Goal: Information Seeking & Learning: Find specific fact

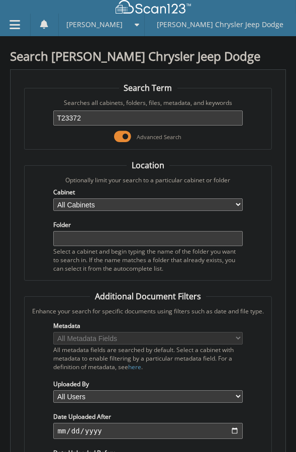
type input "T23372"
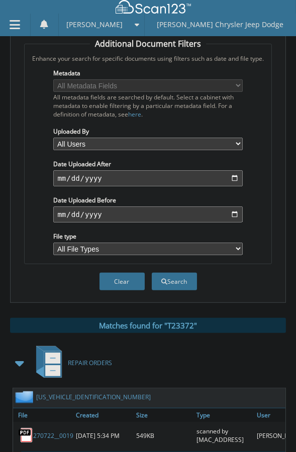
scroll to position [273, 0]
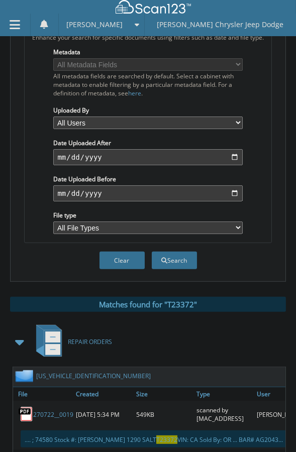
click at [16, 333] on span at bounding box center [20, 342] width 14 height 18
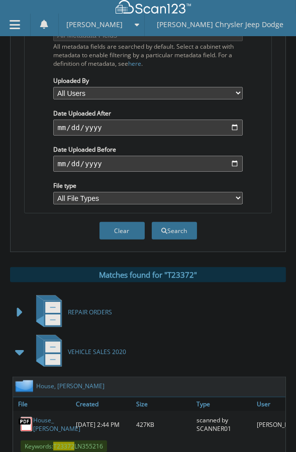
scroll to position [319, 0]
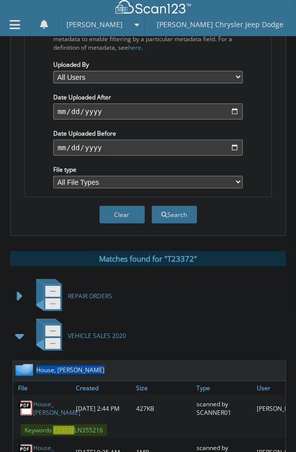
drag, startPoint x: 104, startPoint y: 294, endPoint x: 38, endPoint y: 294, distance: 66.2
click at [38, 361] on div "House, Richard Scott" at bounding box center [163, 371] width 301 height 20
copy link "House, Richard Scott"
click at [127, 206] on button "Clear" at bounding box center [121, 215] width 45 height 18
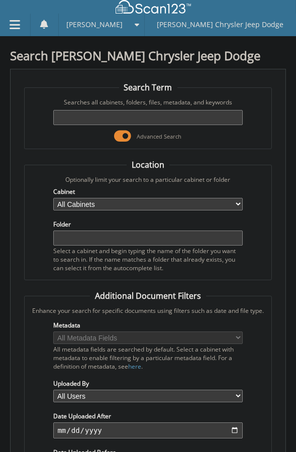
scroll to position [0, 0]
paste input "21034"
type input "21034"
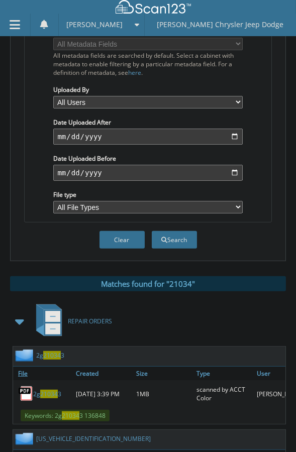
scroll to position [319, 0]
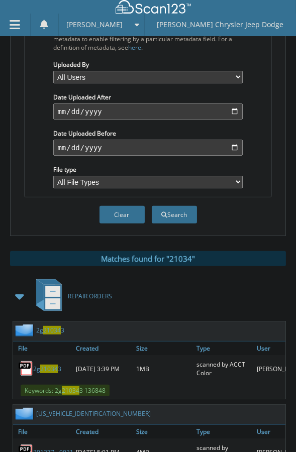
click at [23, 287] on span at bounding box center [20, 296] width 14 height 18
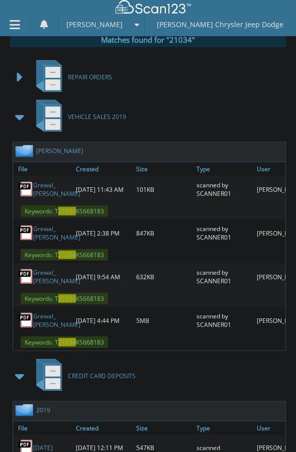
scroll to position [539, 0]
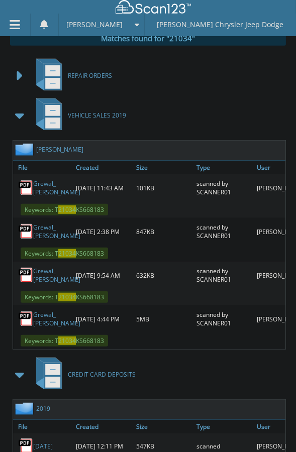
click at [20, 365] on span at bounding box center [20, 374] width 14 height 18
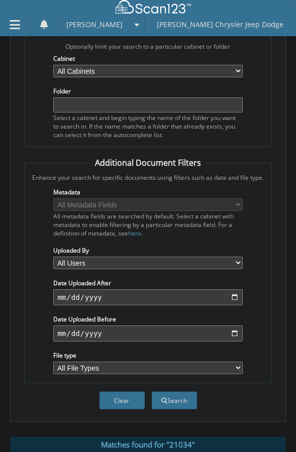
scroll to position [20, 0]
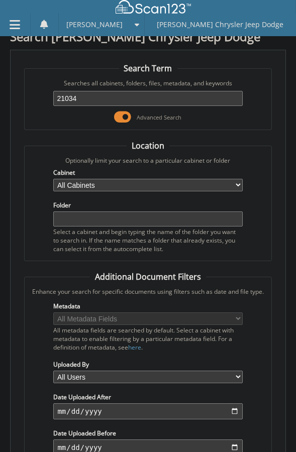
drag, startPoint x: 130, startPoint y: 77, endPoint x: 50, endPoint y: 88, distance: 81.6
click at [59, 87] on div "21034 Advanced Search" at bounding box center [148, 105] width 236 height 37
paste input "12746"
type input "12746"
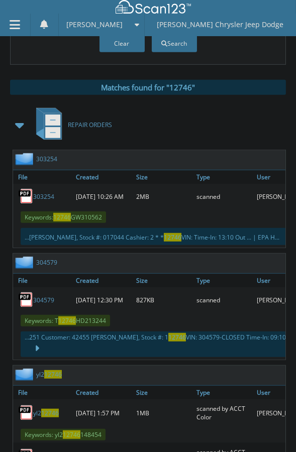
scroll to position [502, 0]
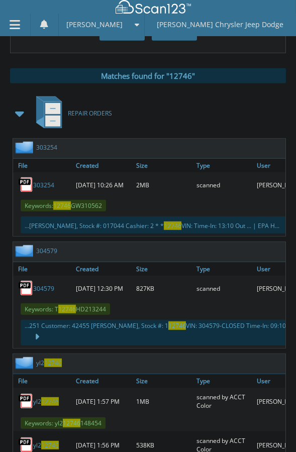
click at [17, 104] on span at bounding box center [20, 113] width 14 height 18
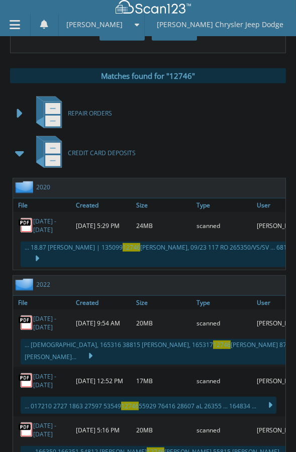
click at [20, 144] on span at bounding box center [20, 153] width 14 height 18
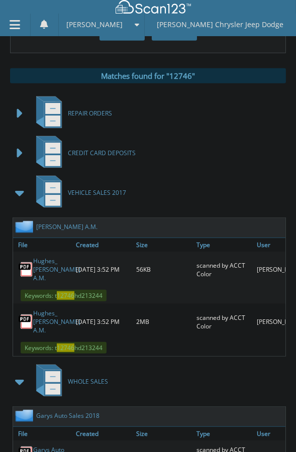
click at [18, 184] on span at bounding box center [20, 193] width 14 height 18
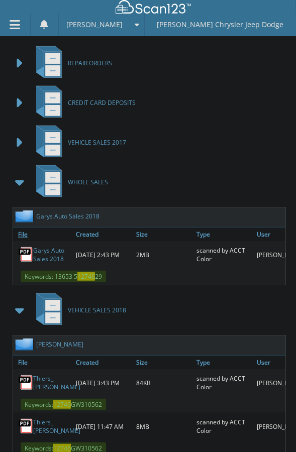
scroll to position [559, 0]
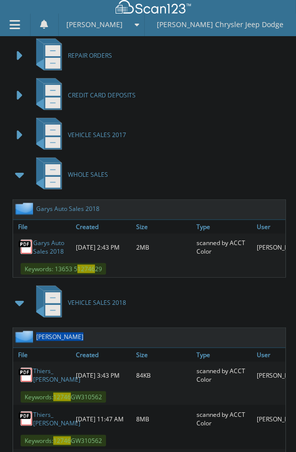
drag, startPoint x: 83, startPoint y: 261, endPoint x: 37, endPoint y: 266, distance: 46.9
click at [37, 328] on div "Thiers, Ralph" at bounding box center [163, 338] width 301 height 20
copy link "Thiers, Ralph"
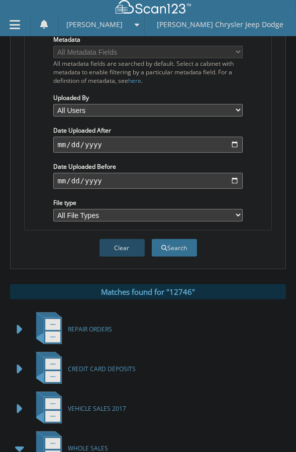
click at [116, 239] on button "Clear" at bounding box center [121, 248] width 45 height 18
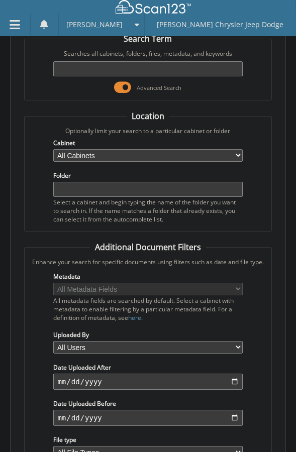
click at [110, 58] on div "Advanced Search" at bounding box center [148, 76] width 236 height 37
click at [110, 61] on input "text" at bounding box center [147, 68] width 189 height 15
paste input "14743"
type input "14743"
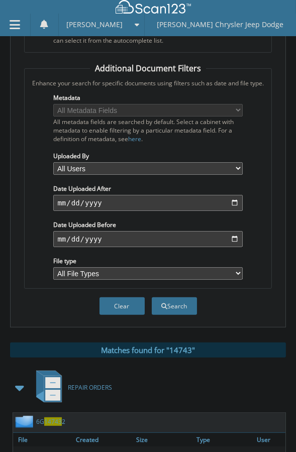
scroll to position [502, 0]
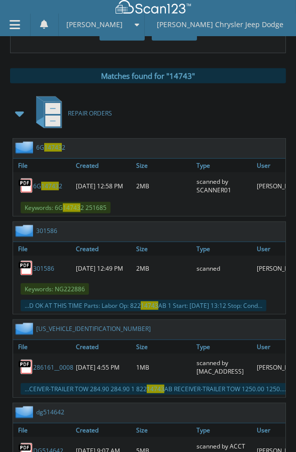
click at [16, 104] on span at bounding box center [20, 113] width 14 height 18
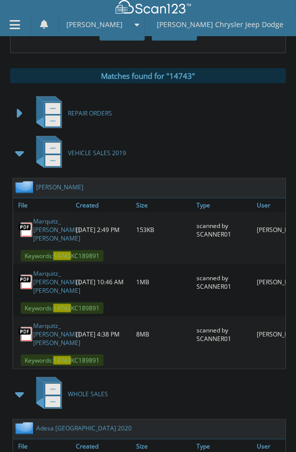
drag, startPoint x: 115, startPoint y: 105, endPoint x: 38, endPoint y: 111, distance: 78.0
click at [38, 178] on div "[PERSON_NAME]" at bounding box center [163, 188] width 301 height 20
copy link "[PERSON_NAME]"
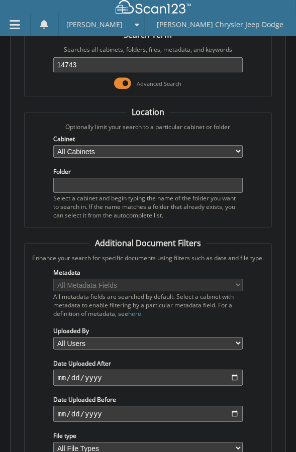
scroll to position [0, 0]
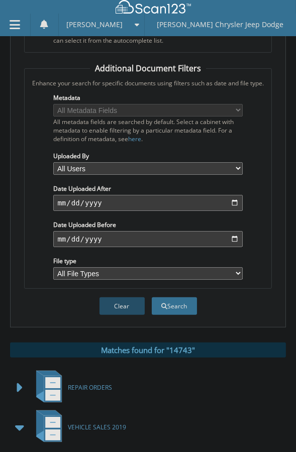
click at [111, 297] on button "Clear" at bounding box center [121, 306] width 45 height 18
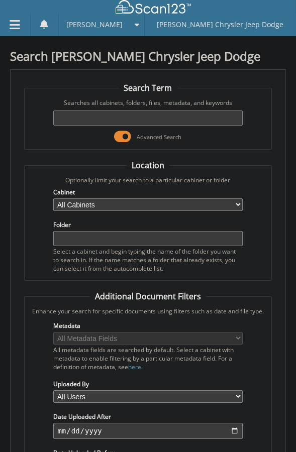
click at [152, 110] on input "text" at bounding box center [147, 117] width 189 height 15
paste input "15268"
type input "15268"
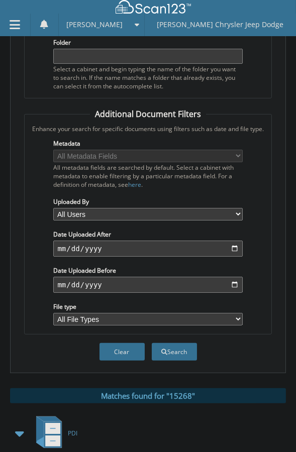
click at [15, 424] on span at bounding box center [20, 433] width 14 height 18
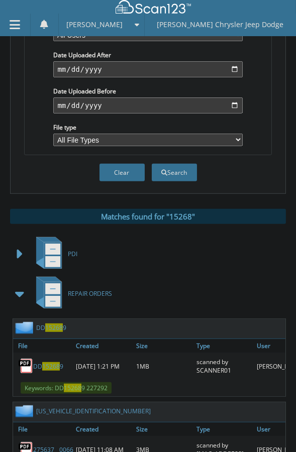
scroll to position [365, 0]
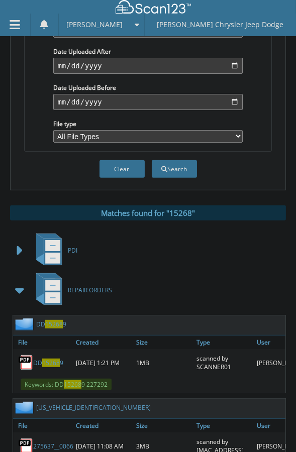
click at [24, 281] on span at bounding box center [20, 290] width 14 height 18
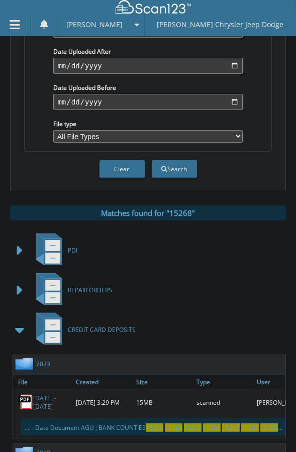
scroll to position [410, 0]
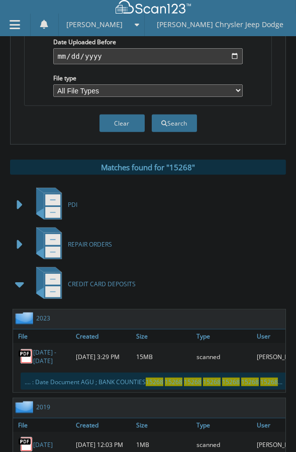
click at [19, 275] on span at bounding box center [20, 284] width 14 height 18
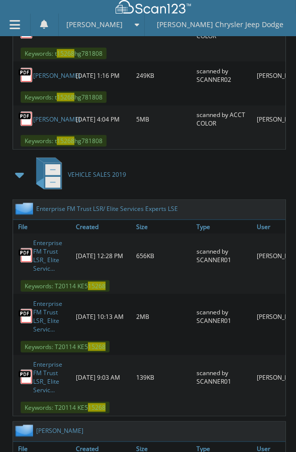
scroll to position [893, 0]
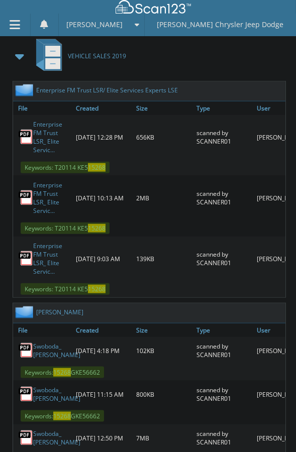
drag, startPoint x: 114, startPoint y: 239, endPoint x: 36, endPoint y: 242, distance: 78.3
click at [35, 303] on div "Swoboda, Aaron Michael" at bounding box center [163, 313] width 301 height 20
copy div "Swoboda, Aaron Michael"
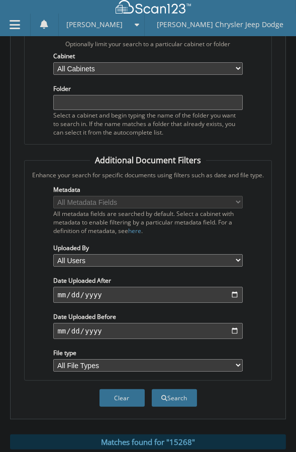
scroll to position [228, 0]
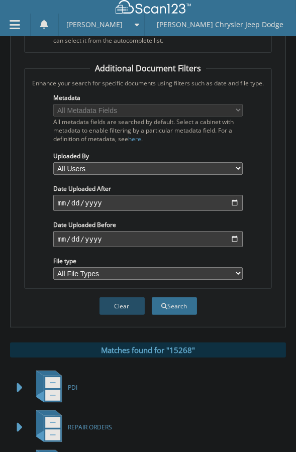
click at [120, 297] on button "Clear" at bounding box center [121, 306] width 45 height 18
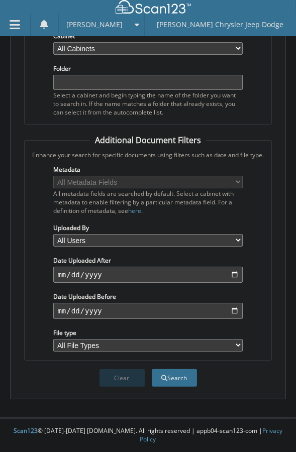
scroll to position [49, 0]
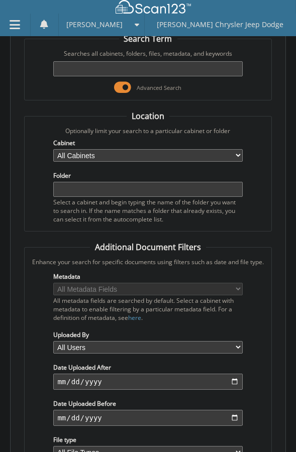
click at [83, 61] on input "text" at bounding box center [147, 68] width 189 height 15
paste input "J25813"
type input "J25813"
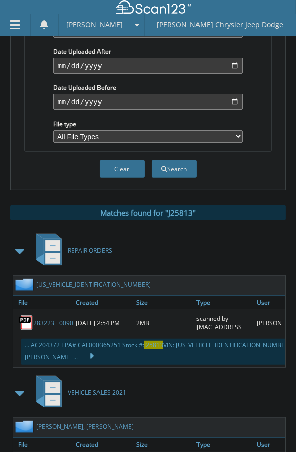
click at [17, 241] on span at bounding box center [20, 250] width 14 height 18
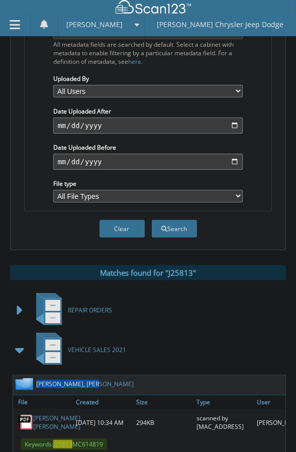
drag, startPoint x: 80, startPoint y: 304, endPoint x: 36, endPoint y: 304, distance: 43.7
click at [36, 375] on div "[PERSON_NAME], [PERSON_NAME]" at bounding box center [163, 385] width 301 height 20
copy link "[PERSON_NAME], [PERSON_NAME]"
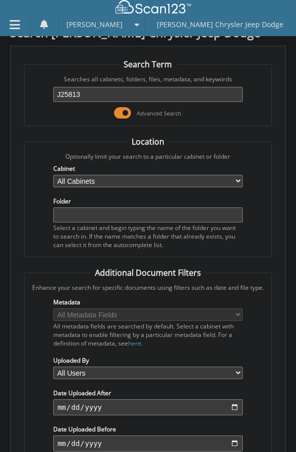
scroll to position [0, 0]
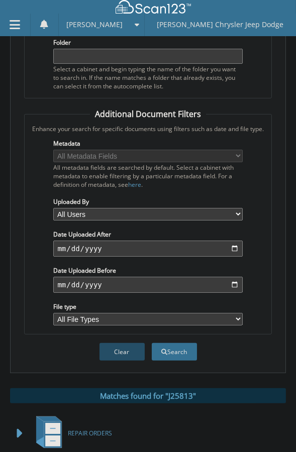
click at [112, 343] on button "Clear" at bounding box center [121, 352] width 45 height 18
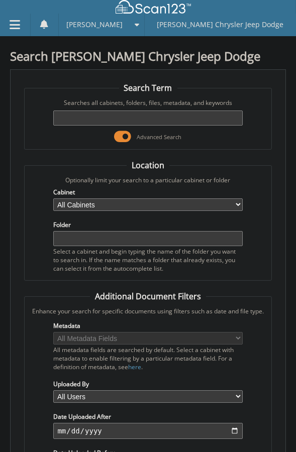
click at [69, 110] on input "text" at bounding box center [147, 117] width 189 height 15
paste input "17150"
type input "17150"
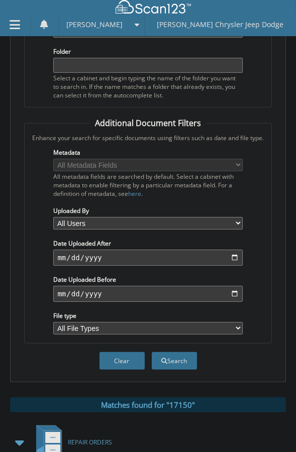
scroll to position [273, 0]
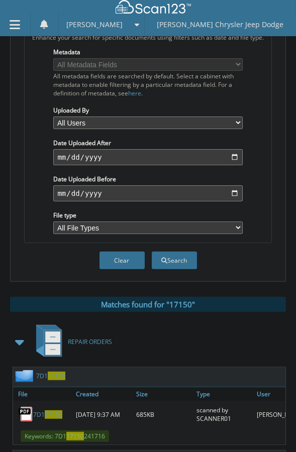
click at [21, 333] on span at bounding box center [20, 342] width 14 height 18
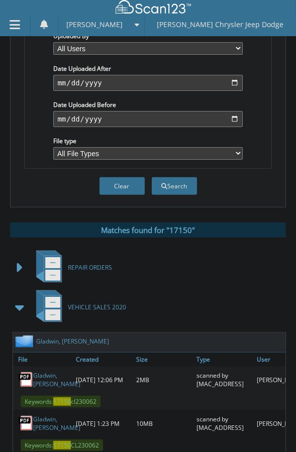
scroll to position [365, 0]
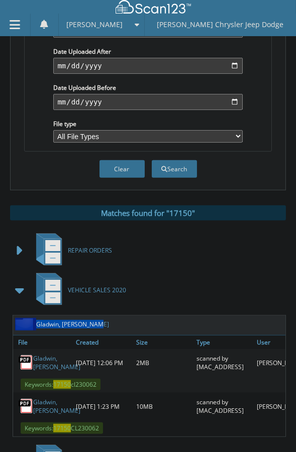
drag, startPoint x: 95, startPoint y: 243, endPoint x: 33, endPoint y: 248, distance: 62.4
click at [33, 315] on div "Gladwin, Wyatt Lloyd" at bounding box center [163, 325] width 301 height 20
copy div "Gladwin, Wyatt Lloyd"
click at [122, 160] on button "Clear" at bounding box center [121, 169] width 45 height 18
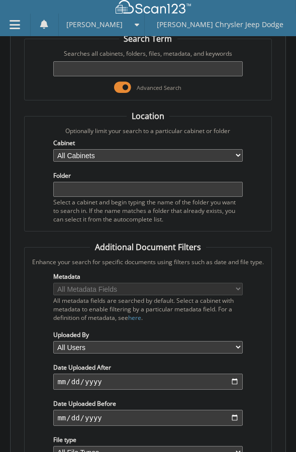
click at [76, 61] on input "text" at bounding box center [147, 68] width 189 height 15
paste input "21324"
type input "21324"
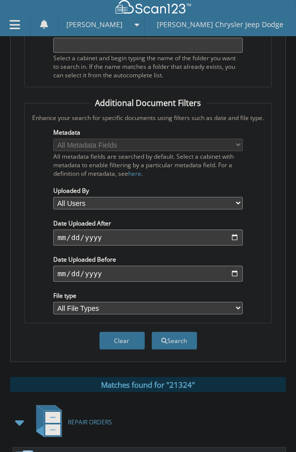
scroll to position [365, 0]
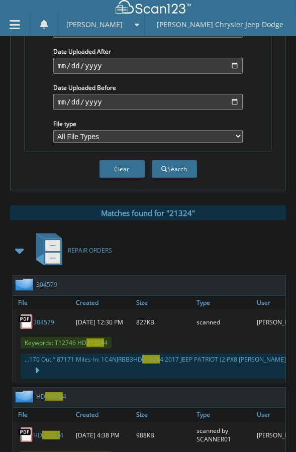
click at [26, 241] on span at bounding box center [20, 250] width 14 height 18
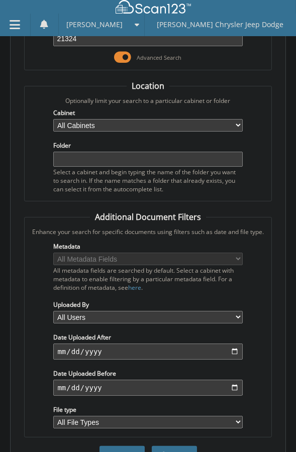
scroll to position [0, 0]
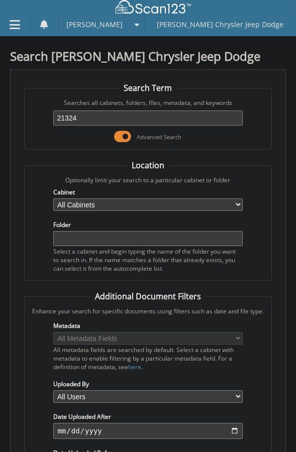
drag, startPoint x: 107, startPoint y: 108, endPoint x: 101, endPoint y: 100, distance: 9.7
click at [103, 107] on div "21324 Advanced Search" at bounding box center [148, 125] width 236 height 37
drag, startPoint x: 101, startPoint y: 100, endPoint x: -1, endPoint y: 132, distance: 107.3
paste input "J19427"
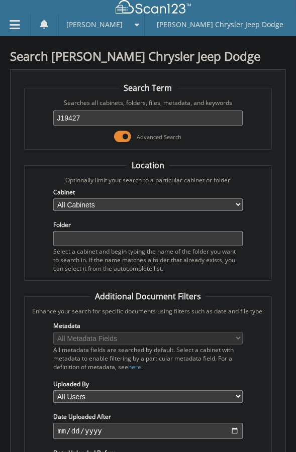
type input "J19427"
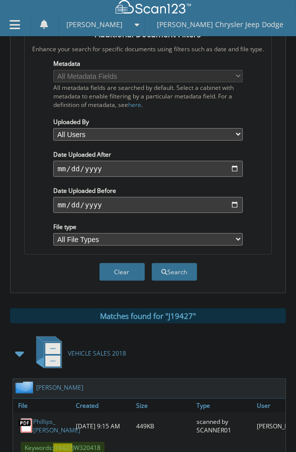
scroll to position [308, 0]
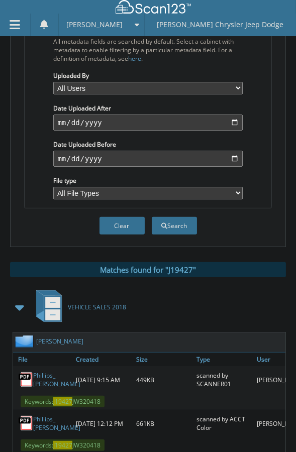
drag, startPoint x: 86, startPoint y: 261, endPoint x: 36, endPoint y: 264, distance: 49.7
click at [36, 332] on div "[PERSON_NAME]" at bounding box center [163, 342] width 301 height 20
copy link "[PERSON_NAME]"
click at [106, 217] on button "Clear" at bounding box center [121, 226] width 45 height 18
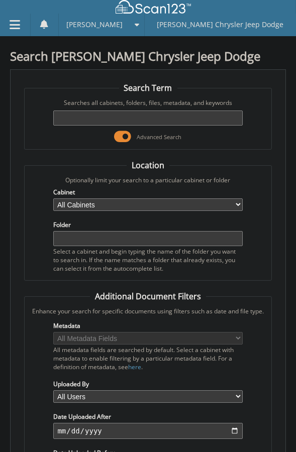
scroll to position [0, 0]
click at [95, 110] on input "text" at bounding box center [147, 117] width 189 height 15
paste input "T21909"
type input "T21909"
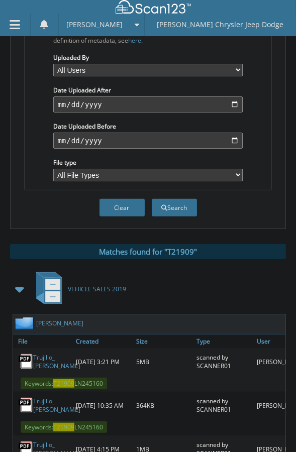
scroll to position [333, 0]
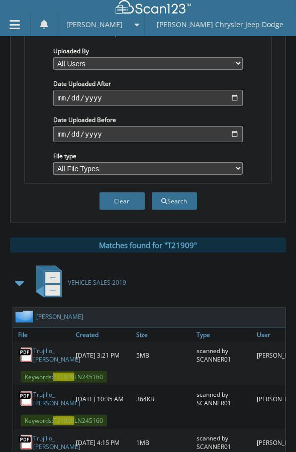
drag, startPoint x: 107, startPoint y: 241, endPoint x: 36, endPoint y: 239, distance: 71.8
click at [36, 308] on div "Trujillo, Adolph Phillip" at bounding box center [163, 318] width 301 height 20
copy link "Trujillo, Adolph Phillip"
click at [114, 192] on button "Clear" at bounding box center [121, 201] width 45 height 18
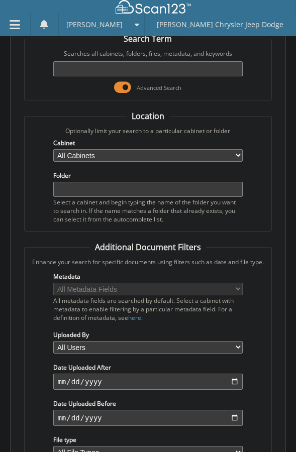
click at [123, 61] on input "text" at bounding box center [147, 68] width 189 height 15
paste input "T34375"
type input "T34375"
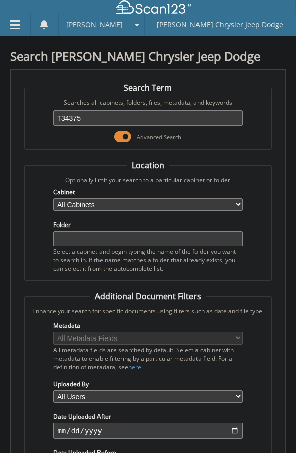
drag, startPoint x: 128, startPoint y: 99, endPoint x: -27, endPoint y: 131, distance: 158.3
click at [0, 131] on html "[PERSON_NAME] Settings Logout [PERSON_NAME] Chrysler Jeep Dodge Close Cabinets …" at bounding box center [148, 324] width 296 height 648
paste input "C27999"
type input "C27999"
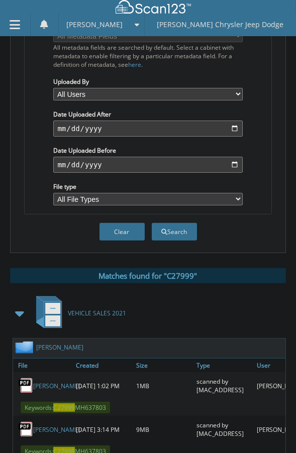
scroll to position [307, 0]
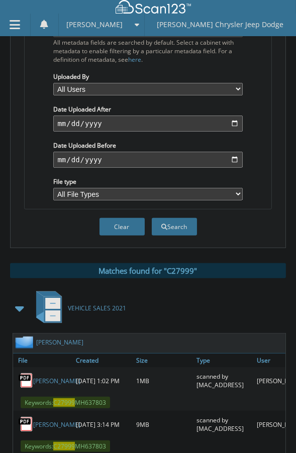
drag, startPoint x: 84, startPoint y: 261, endPoint x: 37, endPoint y: 270, distance: 48.1
click at [37, 333] on div "[PERSON_NAME]" at bounding box center [163, 343] width 301 height 20
drag, startPoint x: 104, startPoint y: 264, endPoint x: 36, endPoint y: 268, distance: 68.8
click at [36, 333] on div "Beatty, Roger Arnold" at bounding box center [163, 343] width 301 height 20
copy div "Beatty, Roger Arnold"
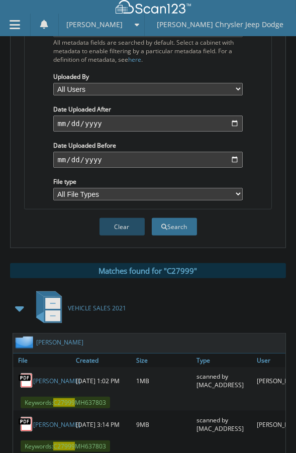
click at [111, 218] on button "Clear" at bounding box center [121, 227] width 45 height 18
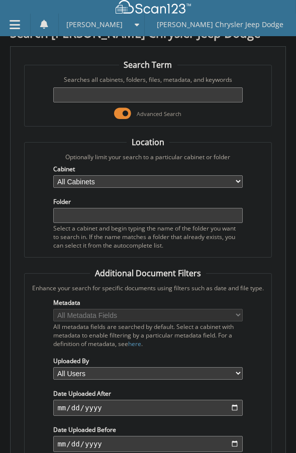
scroll to position [0, 0]
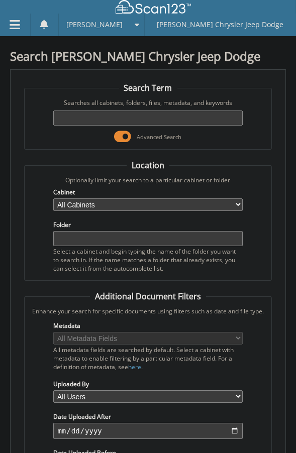
click at [126, 110] on input "text" at bounding box center [147, 117] width 189 height 15
paste input "J21321"
type input "J21321"
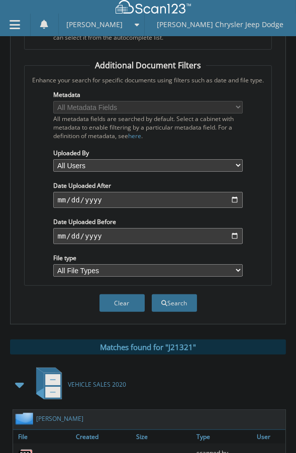
scroll to position [319, 0]
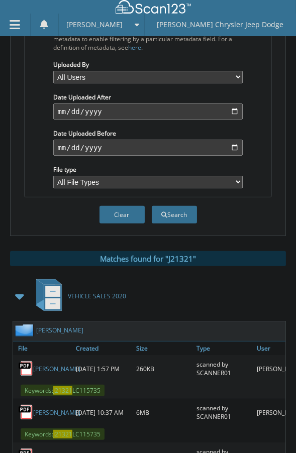
drag, startPoint x: 100, startPoint y: 251, endPoint x: 38, endPoint y: 254, distance: 62.3
click at [38, 321] on div "Rasmussen, Nicole" at bounding box center [163, 331] width 301 height 20
copy link "Rasmussen, Nicole"
click at [108, 206] on button "Clear" at bounding box center [121, 215] width 45 height 18
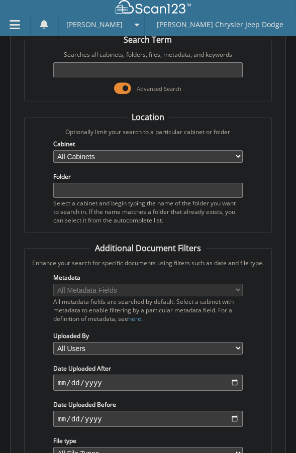
click at [107, 62] on input "text" at bounding box center [147, 69] width 189 height 15
paste input "T17915"
type input "T17915"
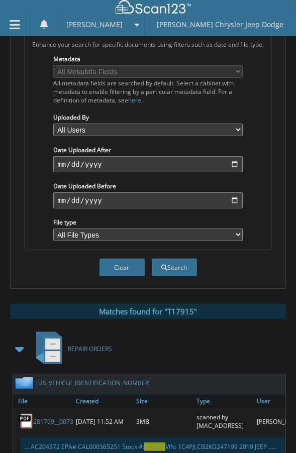
scroll to position [319, 0]
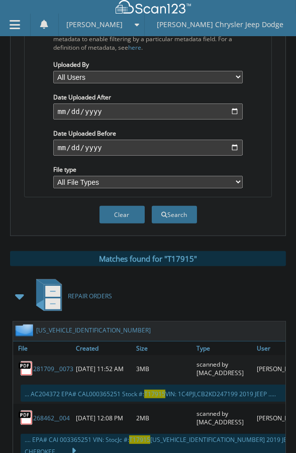
click at [18, 287] on span at bounding box center [20, 296] width 14 height 18
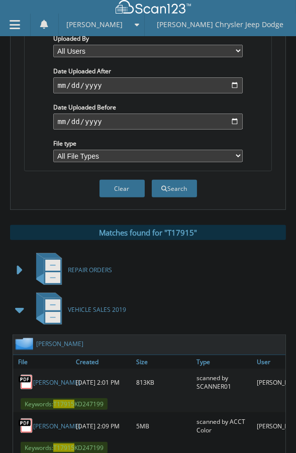
scroll to position [371, 0]
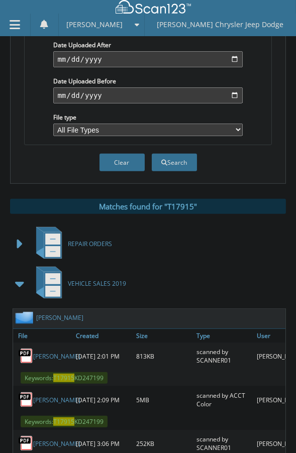
drag, startPoint x: 118, startPoint y: 240, endPoint x: 37, endPoint y: 240, distance: 81.8
click at [37, 309] on div "[PERSON_NAME]" at bounding box center [163, 319] width 301 height 20
copy link "[PERSON_NAME]"
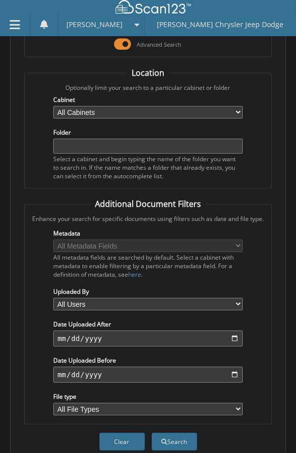
scroll to position [0, 0]
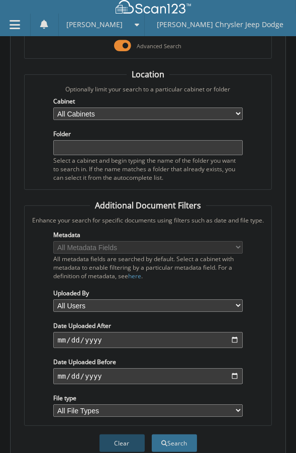
click at [115, 434] on button "Clear" at bounding box center [121, 443] width 45 height 18
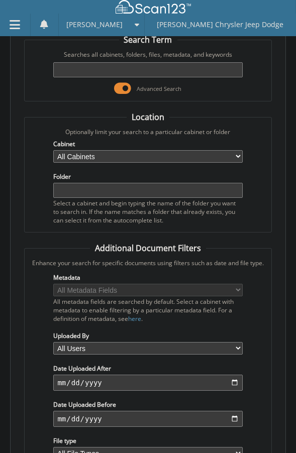
click at [104, 62] on input "text" at bounding box center [147, 69] width 189 height 15
paste input "T18722"
type input "T18722"
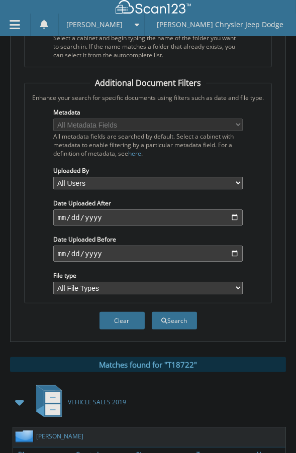
scroll to position [228, 0]
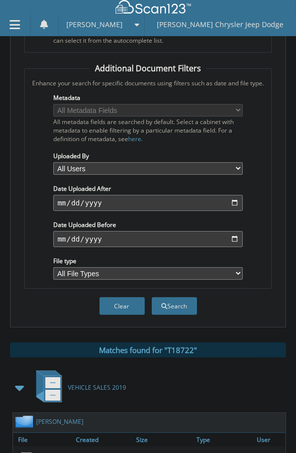
drag, startPoint x: 104, startPoint y: 345, endPoint x: 36, endPoint y: 346, distance: 68.2
click at [36, 412] on div "[PERSON_NAME]" at bounding box center [163, 422] width 301 height 20
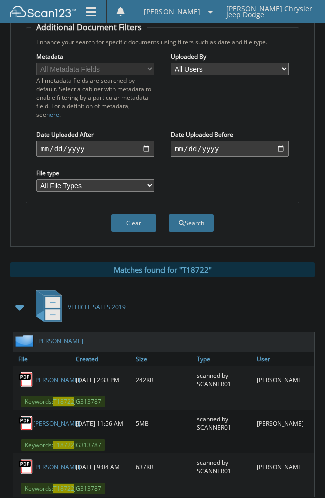
copy link "[PERSON_NAME]"
click at [115, 219] on button "Clear" at bounding box center [133, 223] width 45 height 18
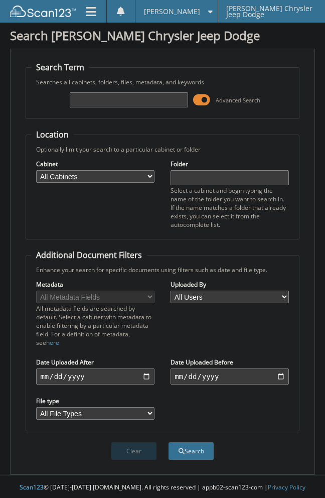
scroll to position [0, 0]
click at [140, 93] on input "text" at bounding box center [129, 100] width 118 height 15
paste input "T19746"
type input "T19746"
click at [169, 443] on button "Search" at bounding box center [191, 452] width 45 height 18
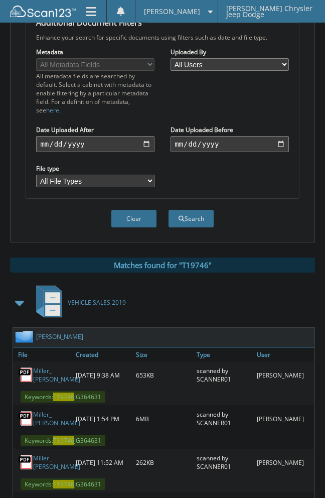
scroll to position [251, 0]
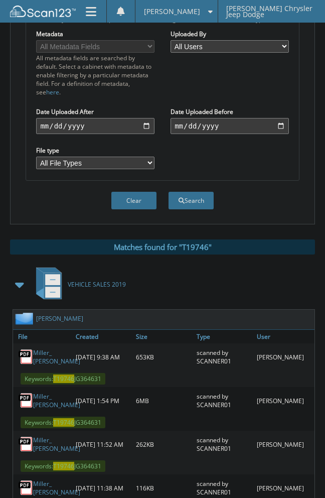
drag, startPoint x: 96, startPoint y: 320, endPoint x: 35, endPoint y: 322, distance: 60.7
click at [35, 322] on div "Miller, Deanna Ruth" at bounding box center [164, 320] width 302 height 20
copy div "Miller, Deanna Ruth"
click at [134, 187] on div "Clear Search" at bounding box center [162, 201] width 273 height 40
click at [133, 198] on button "Clear" at bounding box center [133, 201] width 45 height 18
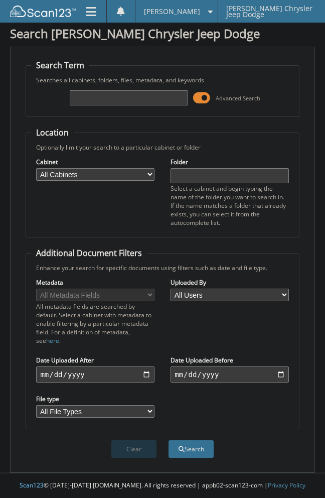
scroll to position [0, 0]
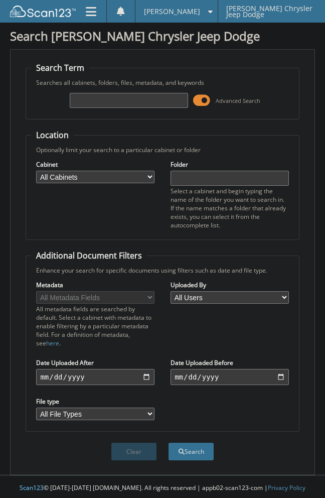
click at [89, 100] on input "text" at bounding box center [129, 100] width 118 height 15
paste input "T19862"
type input "T19862"
click at [169, 443] on button "Search" at bounding box center [191, 452] width 45 height 18
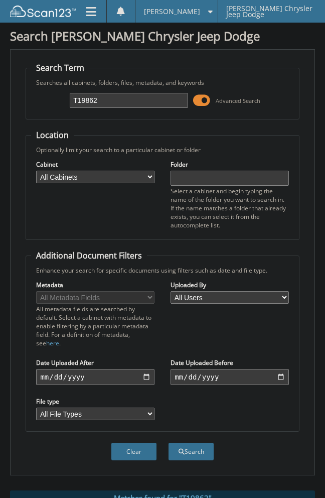
scroll to position [251, 0]
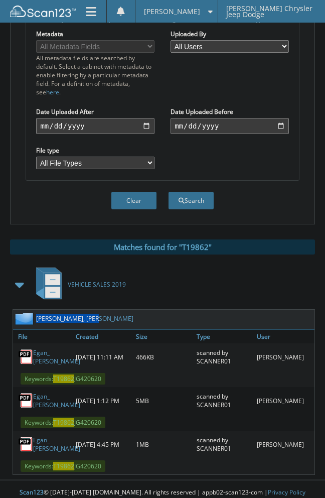
drag, startPoint x: 102, startPoint y: 317, endPoint x: 37, endPoint y: 323, distance: 65.5
click at [37, 323] on div "[PERSON_NAME], [PERSON_NAME]" at bounding box center [164, 320] width 302 height 20
copy link "[PERSON_NAME], [PERSON_NAME]"
click at [129, 194] on button "Clear" at bounding box center [133, 201] width 45 height 18
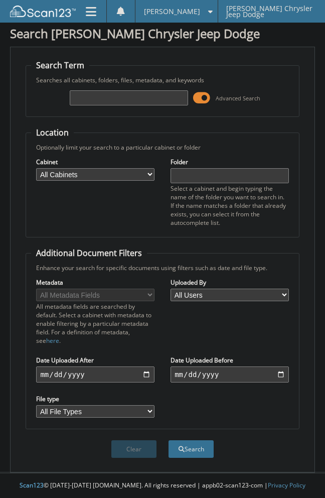
click at [112, 98] on input "text" at bounding box center [129, 97] width 118 height 15
paste input "T22404"
type input "T22404"
click at [169, 440] on button "Search" at bounding box center [191, 449] width 45 height 18
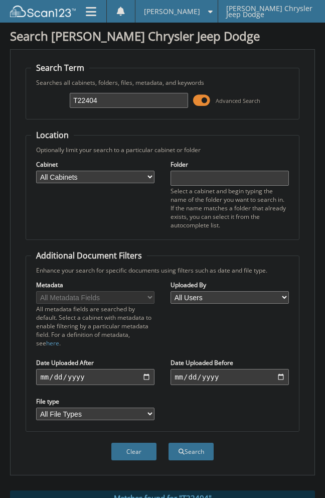
scroll to position [232, 0]
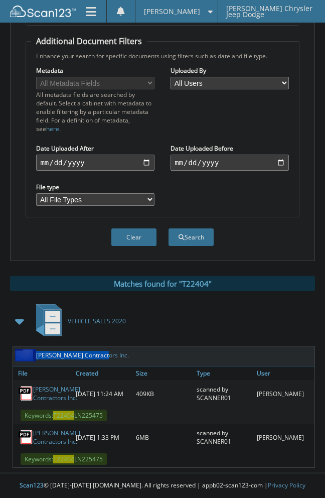
drag, startPoint x: 100, startPoint y: 340, endPoint x: 36, endPoint y: 344, distance: 64.8
click at [36, 346] on div "Silva Contractors Inc." at bounding box center [164, 356] width 302 height 20
copy div "Silva Contractors Inc."
click at [113, 228] on button "Clear" at bounding box center [133, 237] width 45 height 18
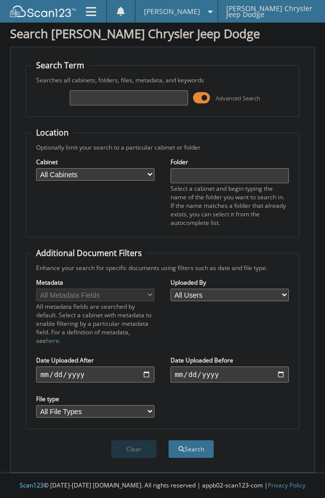
scroll to position [3, 0]
click at [108, 97] on input "text" at bounding box center [129, 97] width 118 height 15
paste input "T27128"
type input "T27128"
click at [169, 440] on button "Search" at bounding box center [191, 449] width 45 height 18
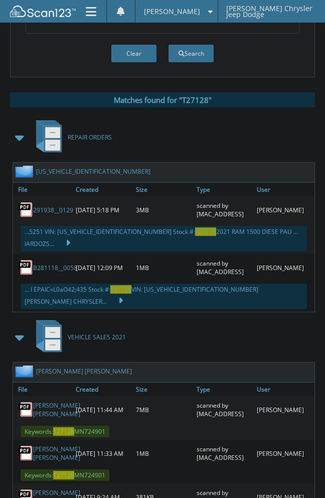
scroll to position [401, 0]
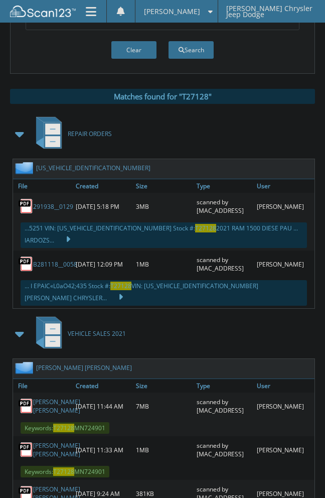
click at [21, 133] on span at bounding box center [20, 134] width 14 height 18
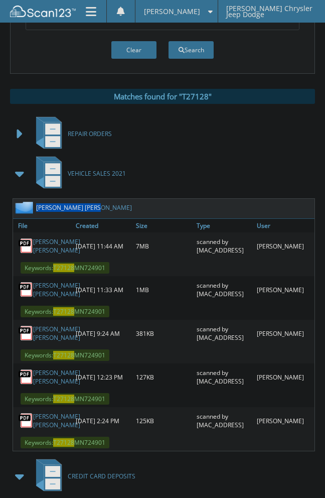
drag, startPoint x: 96, startPoint y: 208, endPoint x: 36, endPoint y: 214, distance: 60.5
click at [36, 214] on div "[PERSON_NAME] [PERSON_NAME]" at bounding box center [164, 209] width 302 height 20
copy div "Sanchez Loza, Ramon"
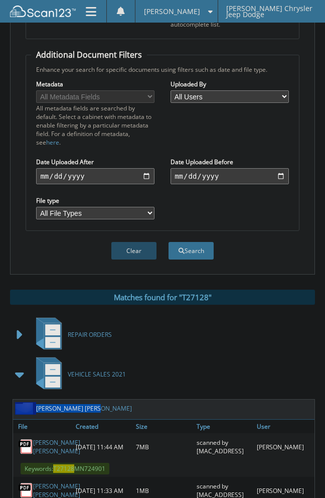
click at [125, 248] on button "Clear" at bounding box center [133, 251] width 45 height 18
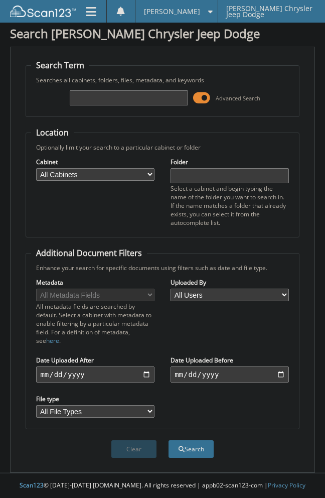
click at [86, 96] on input "text" at bounding box center [129, 97] width 118 height 15
paste input "T27392"
type input "T27392"
click at [169, 440] on button "Search" at bounding box center [191, 449] width 45 height 18
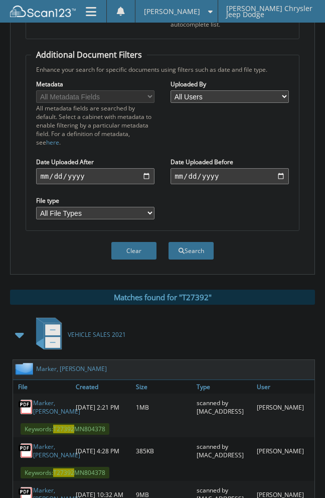
scroll to position [258, 0]
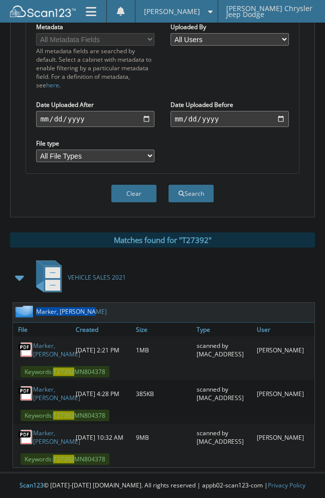
drag, startPoint x: 103, startPoint y: 310, endPoint x: 38, endPoint y: 317, distance: 66.0
click at [38, 317] on div "Marker, [PERSON_NAME]" at bounding box center [164, 313] width 302 height 20
copy link "Marker, [PERSON_NAME]"
click at [126, 201] on button "Clear" at bounding box center [133, 194] width 45 height 18
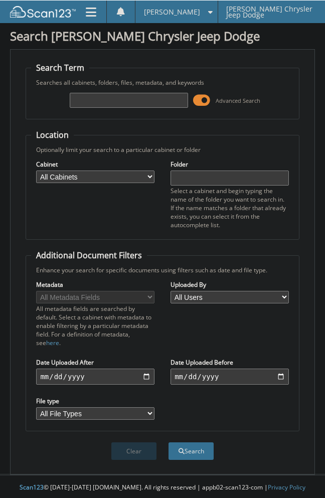
scroll to position [0, 0]
